Goal: Book appointment/travel/reservation

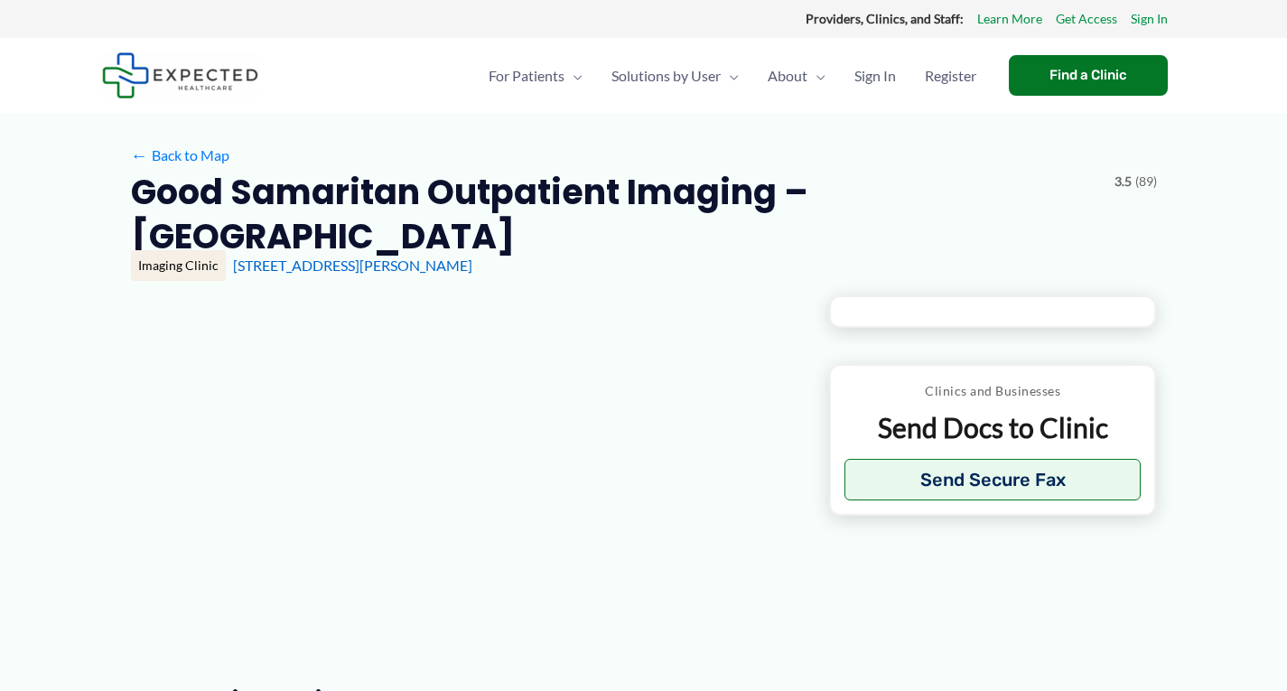
type input "**********"
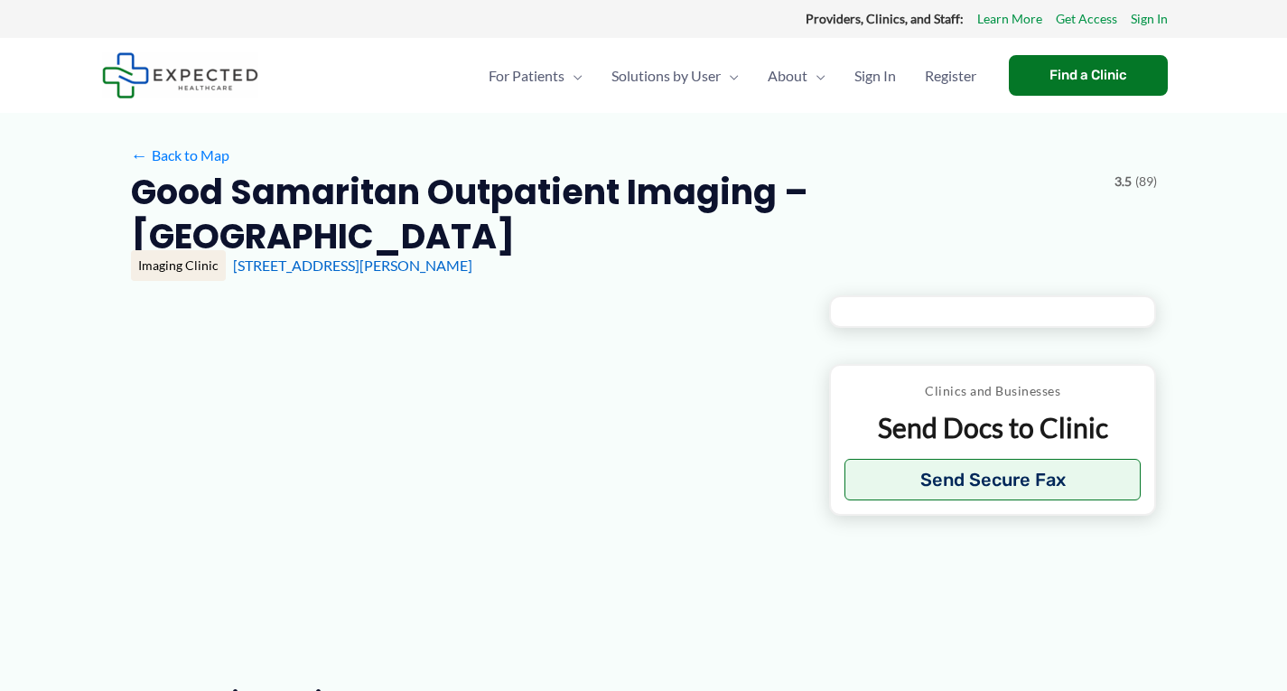
type input "**********"
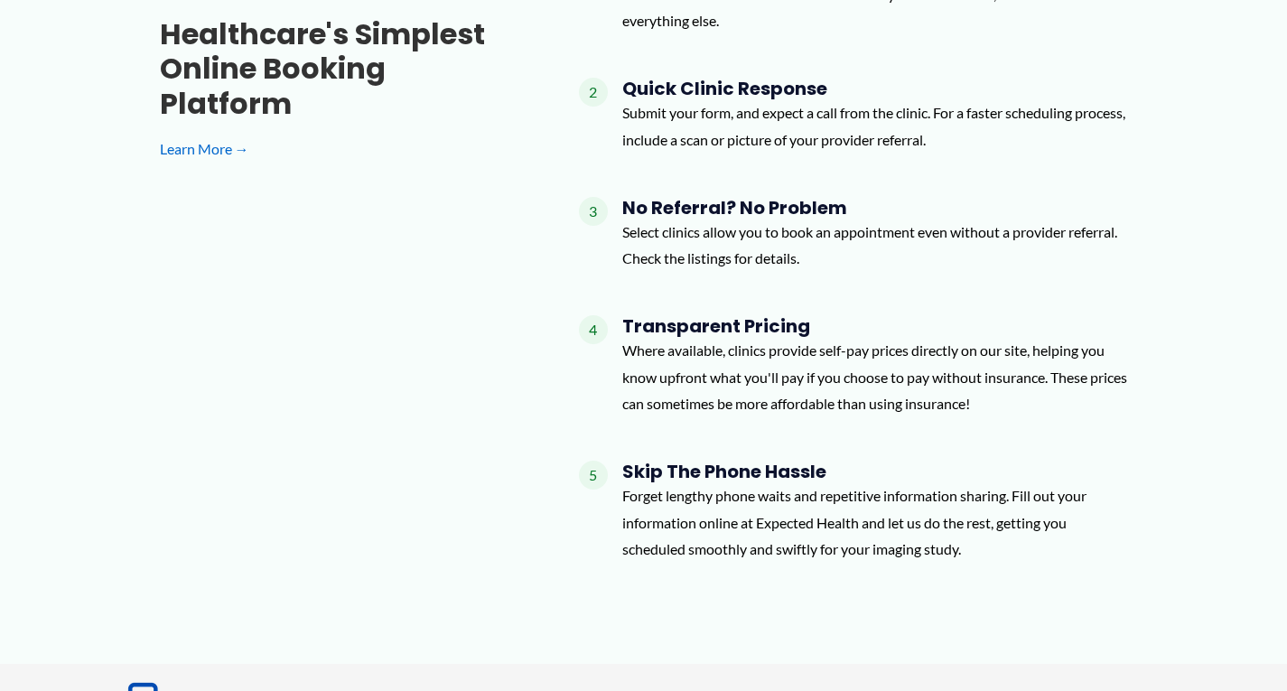
scroll to position [1715, 0]
